Goal: Complete application form: Complete application form

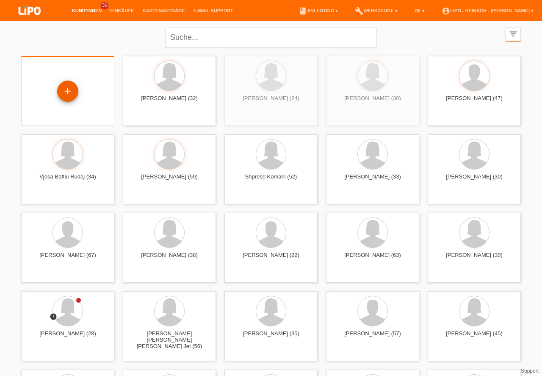
click at [74, 94] on div "+" at bounding box center [68, 91] width 20 height 14
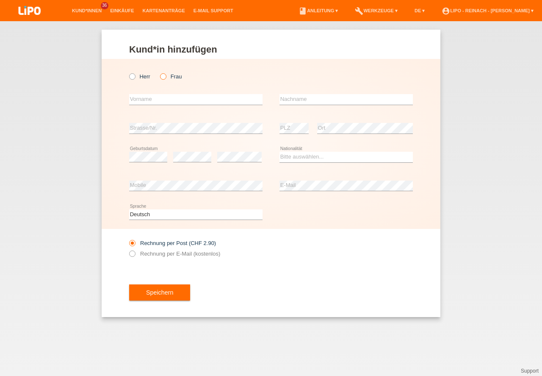
click at [159, 72] on icon at bounding box center [159, 72] width 0 height 0
click at [161, 77] on input "Frau" at bounding box center [163, 76] width 6 height 6
radio input "true"
click at [152, 99] on input "text" at bounding box center [195, 99] width 133 height 11
type input "[PERSON_NAME]"
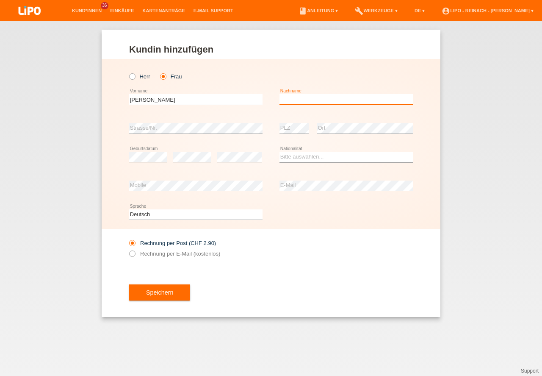
click at [285, 97] on input "text" at bounding box center [345, 99] width 133 height 11
type input "[PERSON_NAME]"
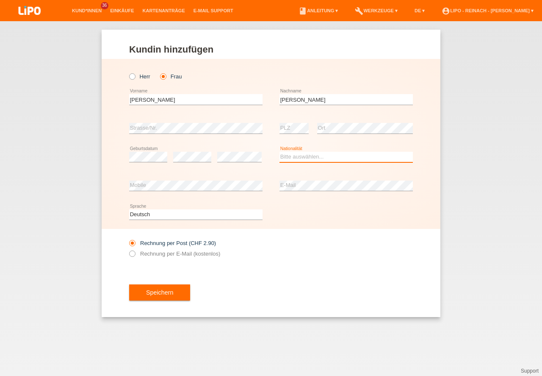
click at [322, 155] on select "Bitte auswählen... Schweiz Deutschland Liechtenstein Österreich ------------ Af…" at bounding box center [345, 157] width 133 height 10
select select "RS"
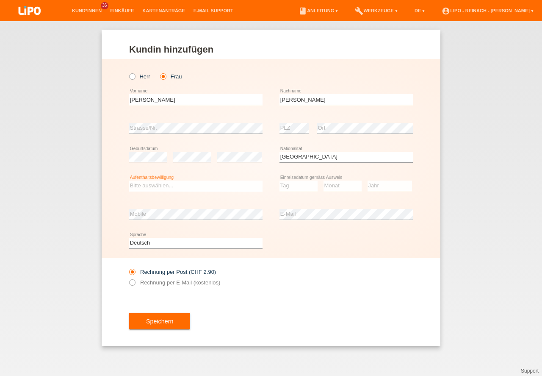
click at [153, 189] on select "Bitte auswählen... C B B - Flüchtlingsstatus Andere" at bounding box center [195, 185] width 133 height 10
click at [154, 185] on select "Bitte auswählen... C B B - Flüchtlingsstatus Andere" at bounding box center [195, 185] width 133 height 10
click at [133, 180] on select "Bitte auswählen... C B B - Flüchtlingsstatus Andere" at bounding box center [195, 185] width 133 height 10
select select "C"
click at [0, 0] on option "C" at bounding box center [0, 0] width 0 height 0
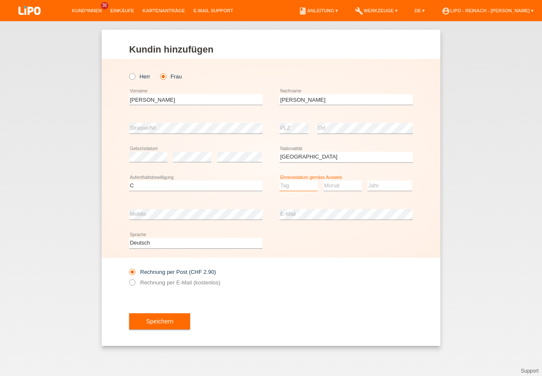
click at [298, 187] on select "Tag 01 02 03 04 05 06 07 08 09 10 11" at bounding box center [298, 185] width 38 height 10
select select "10"
click at [0, 0] on option "10" at bounding box center [0, 0] width 0 height 0
click at [324, 182] on select "Monat 01 02 03 04 05 06 07 08 09 10 11" at bounding box center [343, 185] width 38 height 10
select select "02"
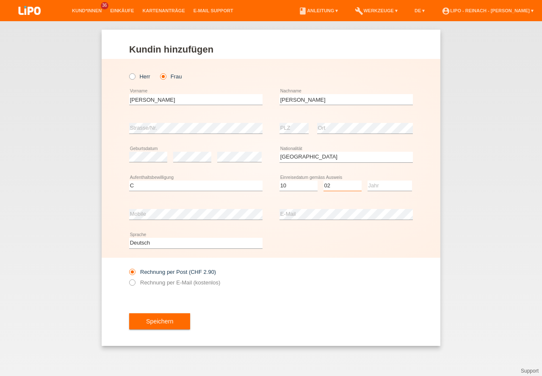
click at [0, 0] on option "02" at bounding box center [0, 0] width 0 height 0
click at [379, 185] on select "Jahr 2025 2024 2023 2022 2021 2020 2019 2018 2017 2016 2015 2014 2013 2012 2011…" at bounding box center [390, 185] width 44 height 10
select select "1997"
click at [335, 257] on div "Deutsch Français Italiano English error Sprache" at bounding box center [271, 243] width 284 height 29
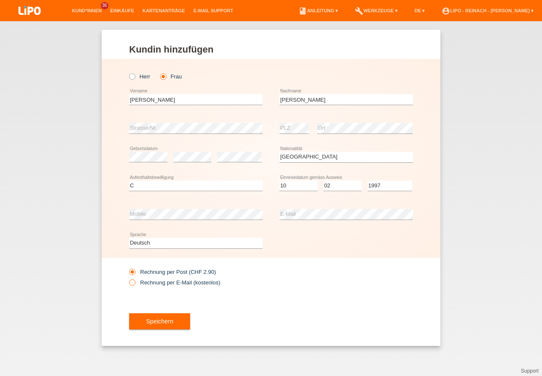
click at [128, 278] on icon at bounding box center [128, 278] width 0 height 0
click at [132, 282] on input "Rechnung per E-Mail (kostenlos)" at bounding box center [132, 284] width 6 height 11
radio input "true"
click at [169, 325] on button "Speichern" at bounding box center [159, 321] width 61 height 16
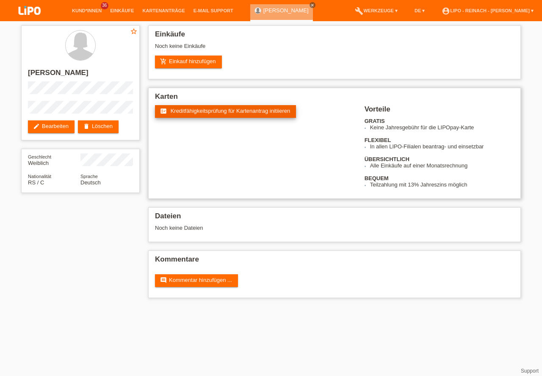
click at [203, 110] on span "Kreditfähigkeitsprüfung für Kartenantrag initiieren" at bounding box center [231, 111] width 120 height 6
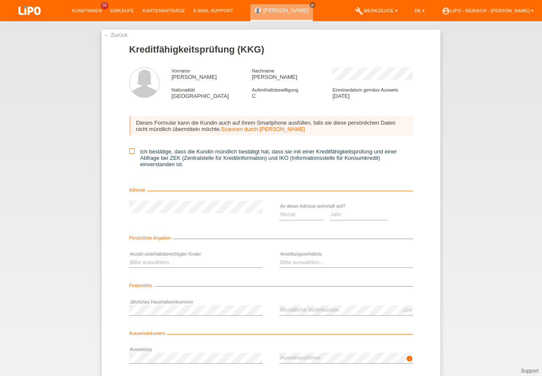
click at [133, 151] on input "Ich bestätige, dass die Kundin mündlich bestätigt hat, dass sie mit einer Kredi…" at bounding box center [132, 151] width 6 height 6
checkbox input "true"
click at [295, 215] on select "Monat 01 02 03 04 05 06 07 08 09 10" at bounding box center [301, 214] width 44 height 10
select select "01"
click at [0, 0] on option "01" at bounding box center [0, 0] width 0 height 0
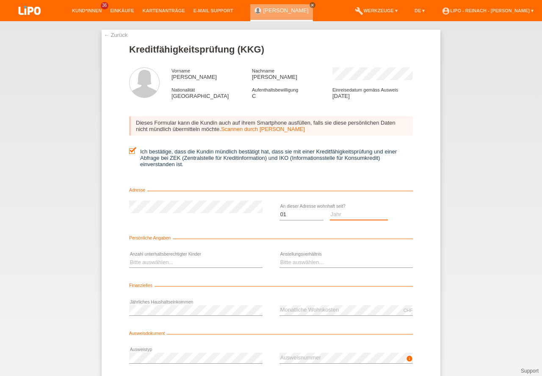
click at [343, 213] on select "Jahr 2025 2024 2023 2022 2021 2020 2019 2018 2017 2016 2015 2014 2013 2012 2011…" at bounding box center [359, 214] width 58 height 10
select select "1999"
click at [309, 215] on select "Monat 01 02 03 04 05 06 07 08 09 10" at bounding box center [301, 214] width 44 height 10
select select "04"
click at [0, 0] on option "04" at bounding box center [0, 0] width 0 height 0
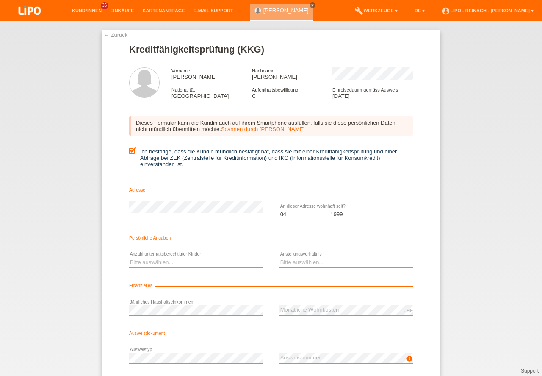
click at [0, 0] on option "2019" at bounding box center [0, 0] width 0 height 0
click at [343, 213] on select "Jahr 2025 2024 2023 2022 2021 2020 2019 2018 2017 2016 2015 2014 2013 2012 2011…" at bounding box center [359, 214] width 58 height 10
click at [155, 263] on select "Bitte auswählen... 0 1 2 3 4 5 6 7 8 9" at bounding box center [195, 262] width 133 height 10
click at [339, 212] on select "Jahr 2025 2024 2023 2022 2021 2020 2019 2018 2017 2016 2015 2014 2013 2012 2011…" at bounding box center [359, 214] width 58 height 10
click at [0, 0] on option "Jahr" at bounding box center [0, 0] width 0 height 0
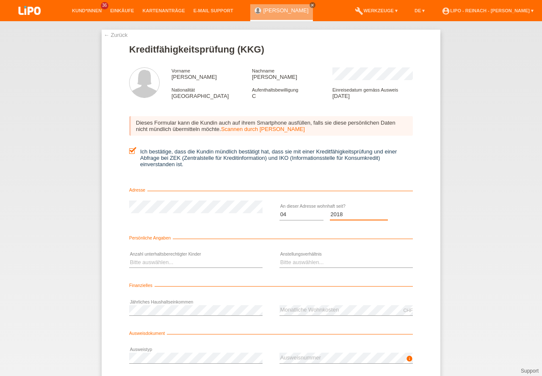
select select "2019"
click at [0, 0] on option "2019" at bounding box center [0, 0] width 0 height 0
click at [151, 266] on select "Bitte auswählen... 0 1 2 3 4 5 6 7 8 9" at bounding box center [195, 262] width 133 height 10
select select "2"
click at [0, 0] on option "2" at bounding box center [0, 0] width 0 height 0
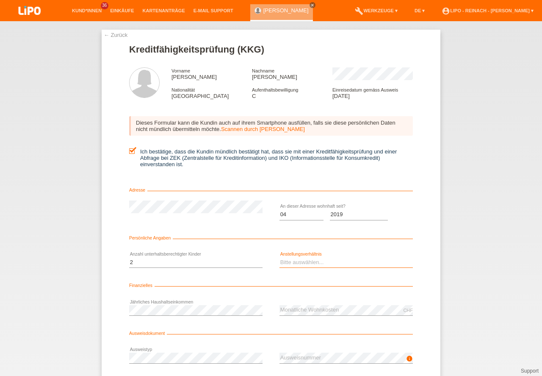
click at [309, 264] on select "Bitte auswählen... Unbefristet Befristet Lehrling/Student Pensioniert Nicht arb…" at bounding box center [345, 262] width 133 height 10
select select "UNLIMITED"
click at [0, 0] on option "Unbefristet" at bounding box center [0, 0] width 0 height 0
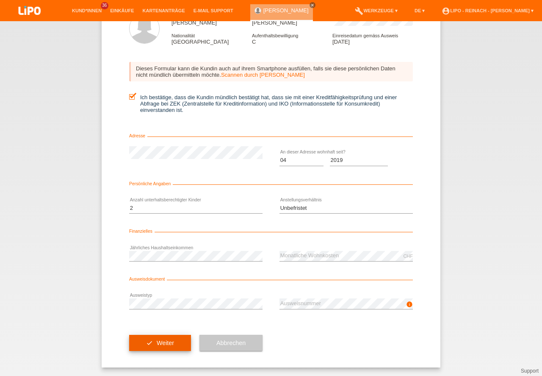
click at [172, 341] on button "check Weiter" at bounding box center [160, 343] width 62 height 16
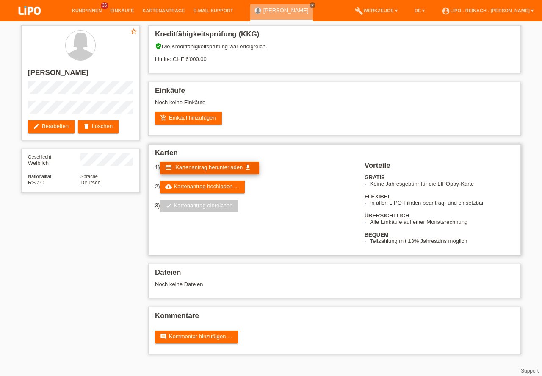
click at [210, 164] on span "Kartenantrag herunterladen" at bounding box center [208, 167] width 67 height 6
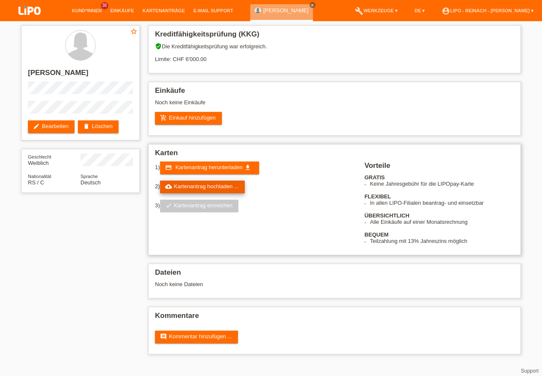
click at [212, 190] on link "cloud_upload Kartenantrag hochladen ..." at bounding box center [202, 186] width 85 height 13
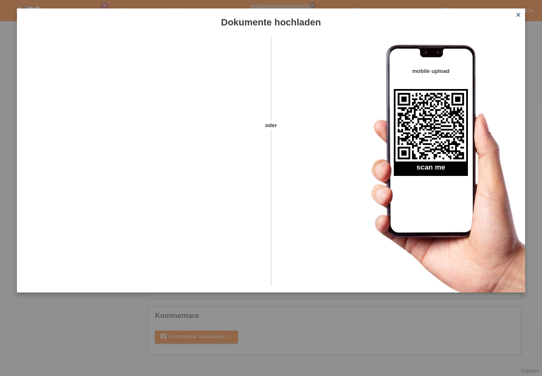
click at [517, 14] on icon "close" at bounding box center [518, 14] width 7 height 7
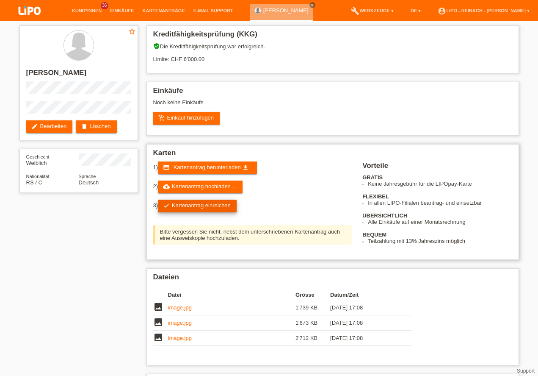
drag, startPoint x: 0, startPoint y: 0, endPoint x: 200, endPoint y: 206, distance: 287.5
click at [200, 206] on link "check Kartenantrag einreichen" at bounding box center [197, 205] width 79 height 13
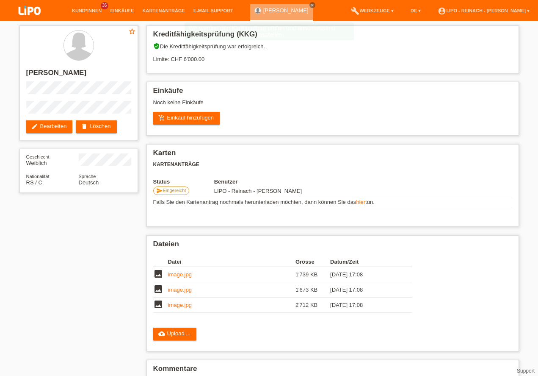
click at [25, 9] on img at bounding box center [29, 11] width 42 height 22
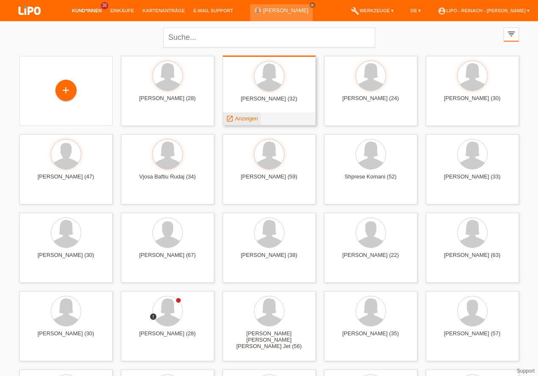
click at [246, 119] on span "Anzeigen" at bounding box center [246, 118] width 23 height 6
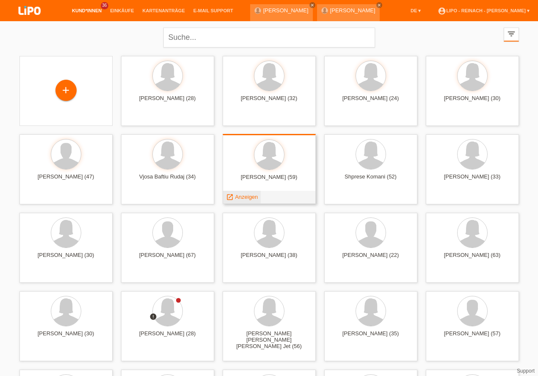
click at [249, 195] on span "Anzeigen" at bounding box center [246, 197] width 23 height 6
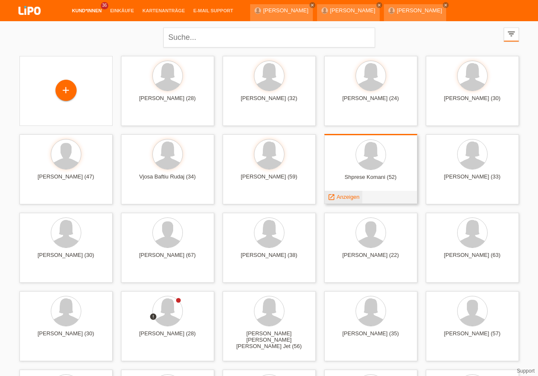
click at [343, 196] on span "Anzeigen" at bounding box center [348, 197] width 23 height 6
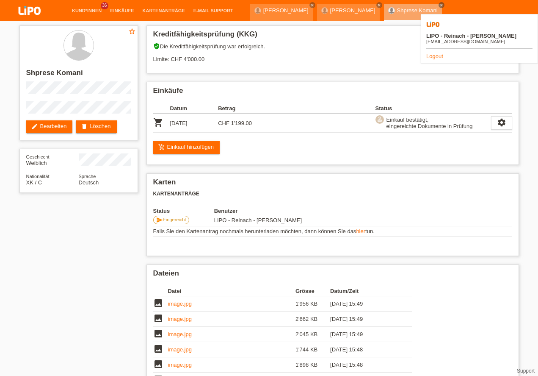
click at [437, 53] on link "Logout" at bounding box center [434, 56] width 17 height 6
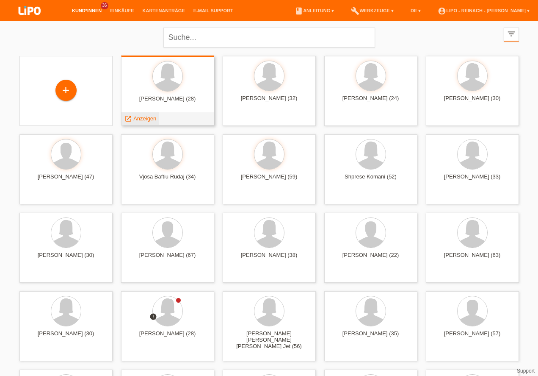
click at [147, 119] on span "Anzeigen" at bounding box center [144, 118] width 23 height 6
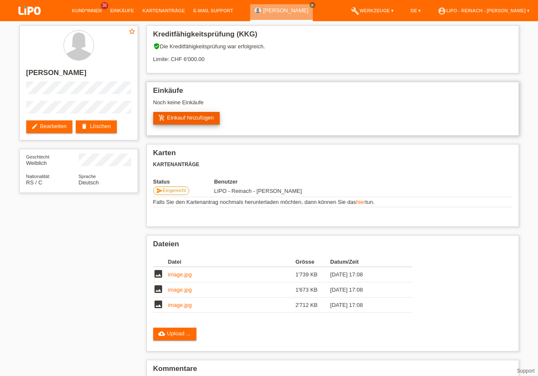
click at [185, 120] on link "add_shopping_cart Einkauf hinzufügen" at bounding box center [186, 118] width 67 height 13
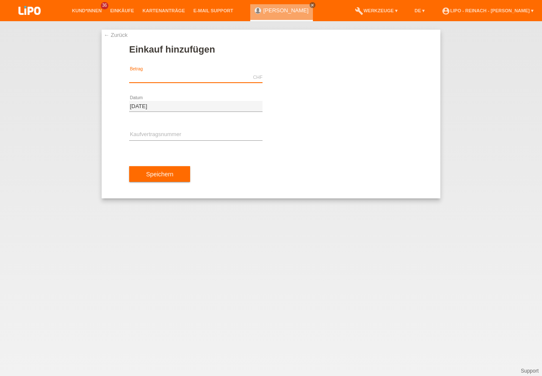
drag, startPoint x: 168, startPoint y: 72, endPoint x: 160, endPoint y: 83, distance: 13.9
click at [168, 72] on input "text" at bounding box center [195, 77] width 133 height 11
click at [160, 83] on div "CHF error [GEOGRAPHIC_DATA]" at bounding box center [195, 77] width 133 height 29
click at [160, 80] on input "text" at bounding box center [195, 77] width 133 height 11
type input "2199.00"
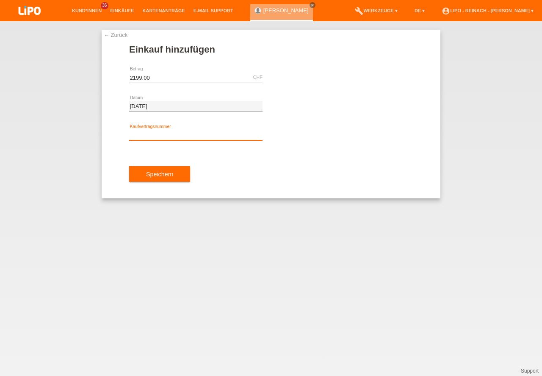
click at [164, 136] on input "text" at bounding box center [195, 135] width 133 height 11
type input "X"
type input "XH39SW"
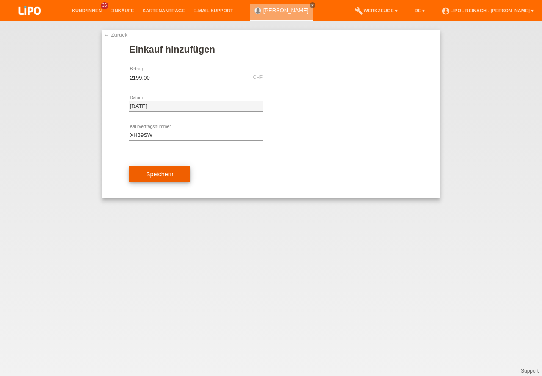
click at [163, 176] on button "Speichern" at bounding box center [159, 174] width 61 height 16
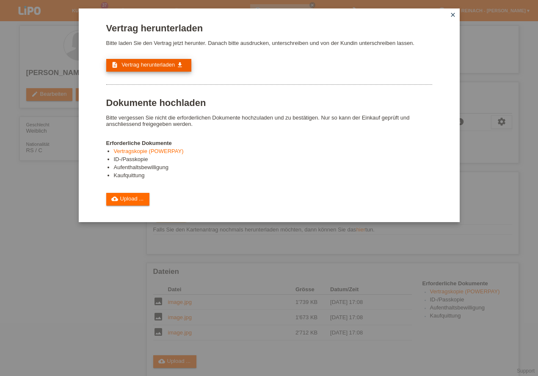
click at [149, 69] on link "description Vertrag herunterladen get_app" at bounding box center [148, 65] width 85 height 13
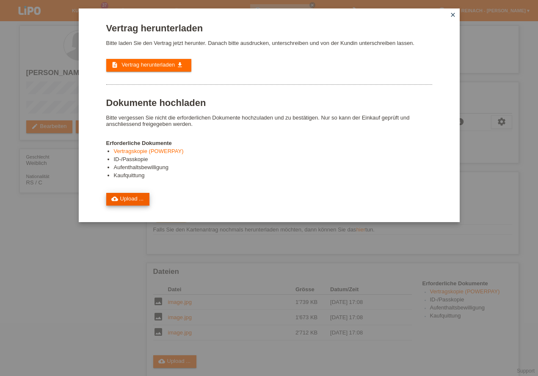
click at [124, 201] on link "cloud_upload Upload ..." at bounding box center [128, 199] width 44 height 13
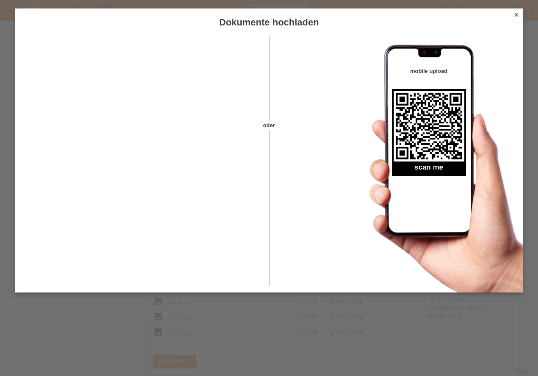
click at [517, 14] on icon "close" at bounding box center [516, 14] width 7 height 7
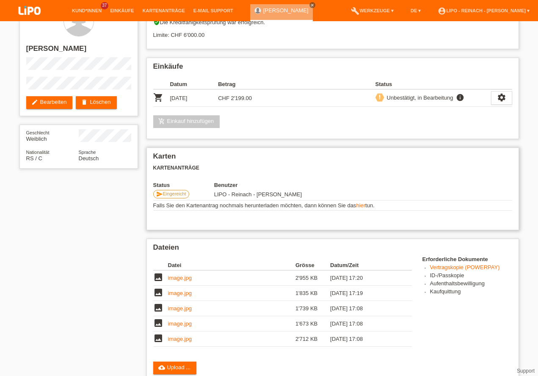
scroll to position [121, 0]
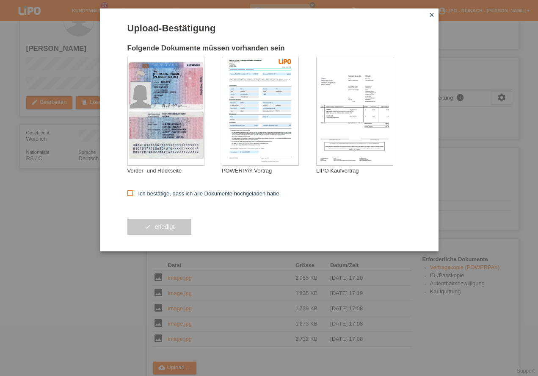
click at [129, 193] on icon at bounding box center [130, 193] width 6 height 6
click at [129, 193] on input "Ich bestätige, dass ich alle Dokumente hochgeladen habe." at bounding box center [130, 193] width 6 height 6
checkbox input "true"
click at [155, 229] on button "check erledigt" at bounding box center [159, 226] width 64 height 16
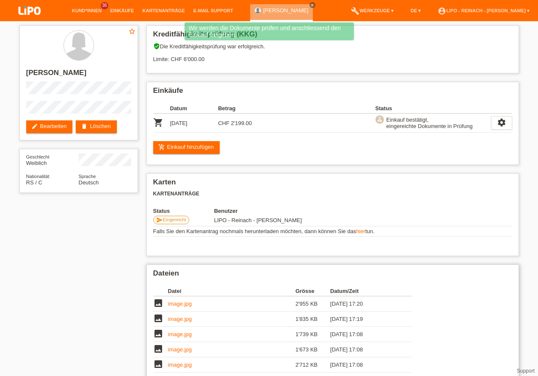
scroll to position [97, 0]
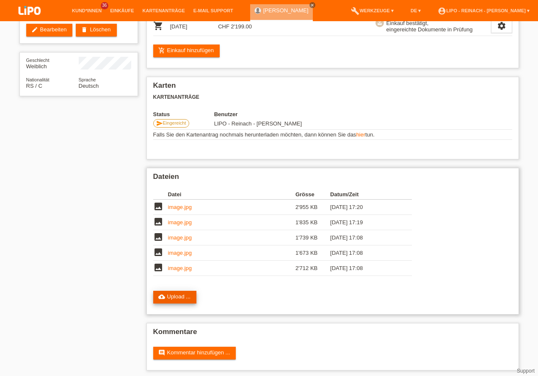
click at [183, 296] on link "cloud_upload Upload ..." at bounding box center [175, 296] width 44 height 13
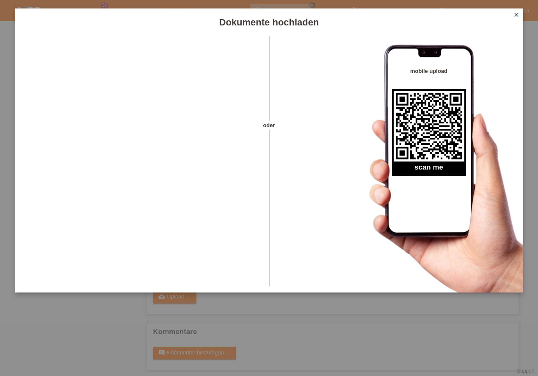
click at [516, 12] on icon "close" at bounding box center [516, 14] width 7 height 7
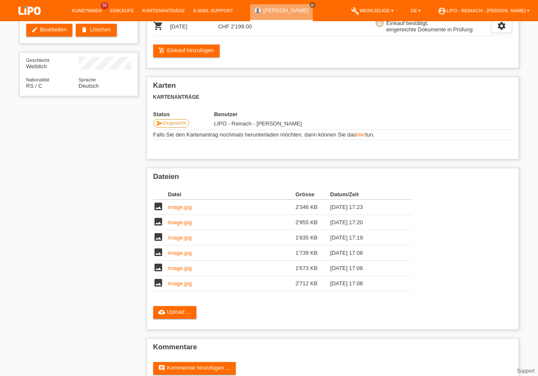
scroll to position [97, 0]
click at [0, 225] on div "star_border Katarina Paunovic Brezanovic edit Bearbeiten delete Löschen Geschle…" at bounding box center [269, 159] width 538 height 469
click at [28, 13] on img at bounding box center [29, 11] width 42 height 22
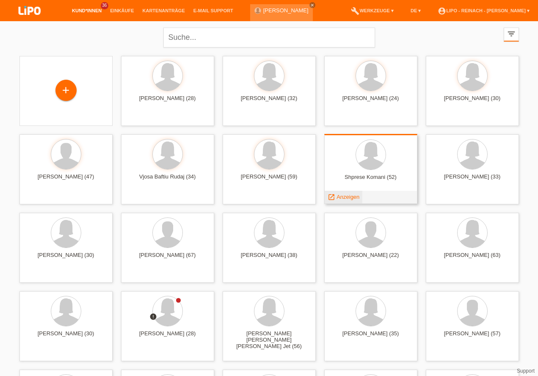
click at [349, 198] on span "Anzeigen" at bounding box center [348, 197] width 23 height 6
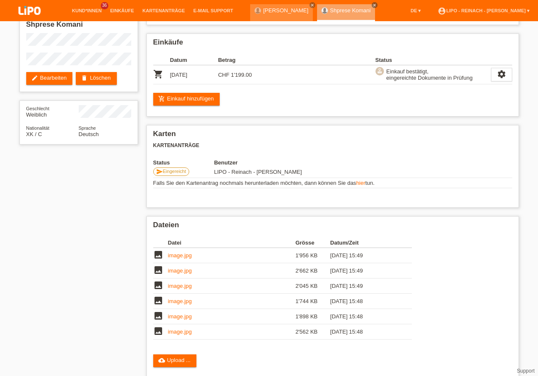
scroll to position [48, 0]
click at [377, 5] on icon "close" at bounding box center [375, 5] width 4 height 4
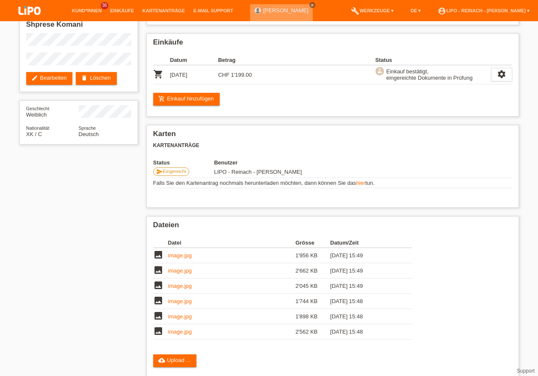
click at [315, 5] on icon "close" at bounding box center [312, 5] width 4 height 4
click at [474, 8] on link "account_circle LIPO - Reinach - [PERSON_NAME] ▾" at bounding box center [484, 10] width 100 height 5
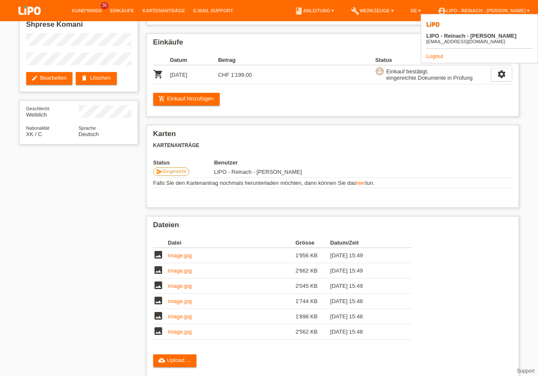
click at [435, 53] on link "Logout" at bounding box center [434, 56] width 17 height 6
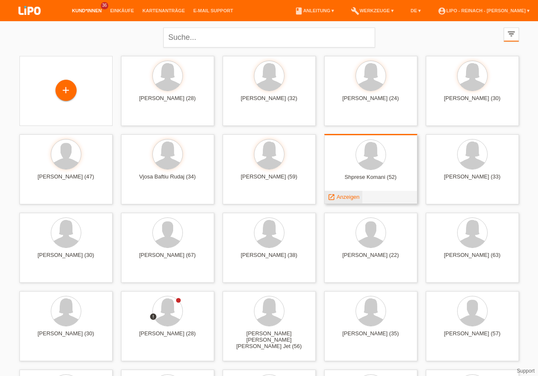
click at [348, 198] on span "Anzeigen" at bounding box center [348, 197] width 23 height 6
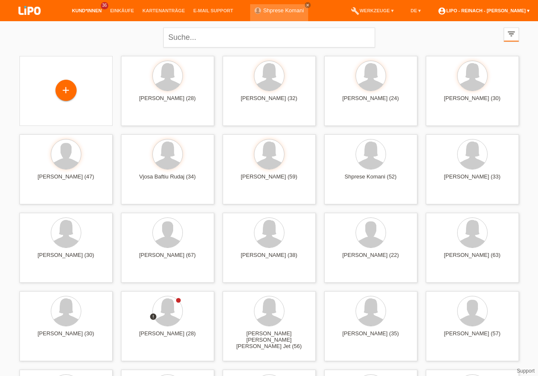
click at [489, 10] on link "account_circle LIPO - Reinach - [PERSON_NAME] ▾" at bounding box center [484, 10] width 100 height 5
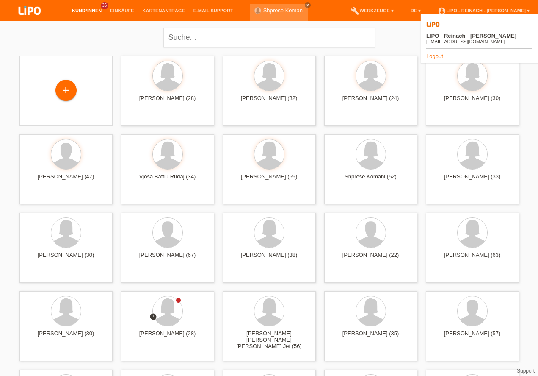
click at [435, 53] on link "Logout" at bounding box center [434, 56] width 17 height 6
